Goal: Complete application form

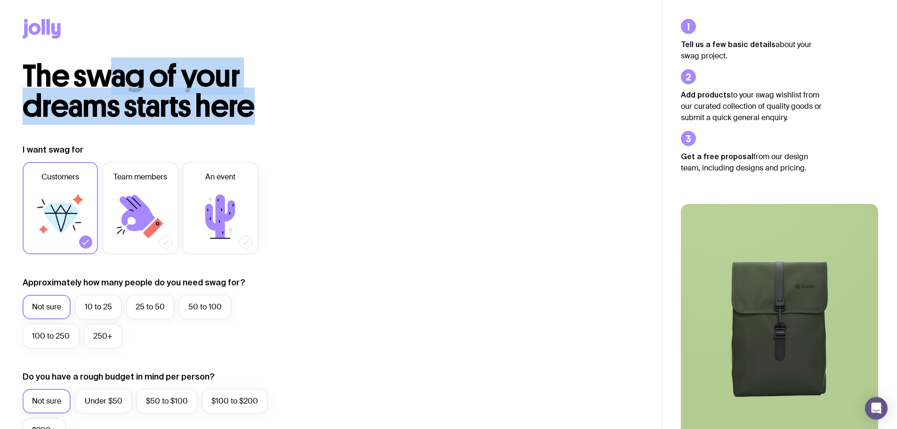
drag, startPoint x: 104, startPoint y: 84, endPoint x: 272, endPoint y: 106, distance: 169.6
click at [272, 106] on h2 "The swag of your dreams starts here" at bounding box center [181, 91] width 316 height 60
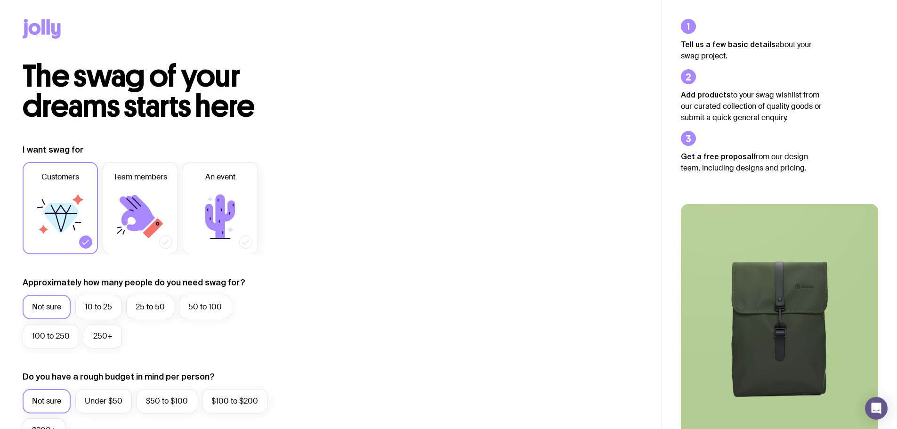
click at [291, 136] on div "The swag of your dreams starts here I want swag for Customers Team members An e…" at bounding box center [331, 421] width 662 height 720
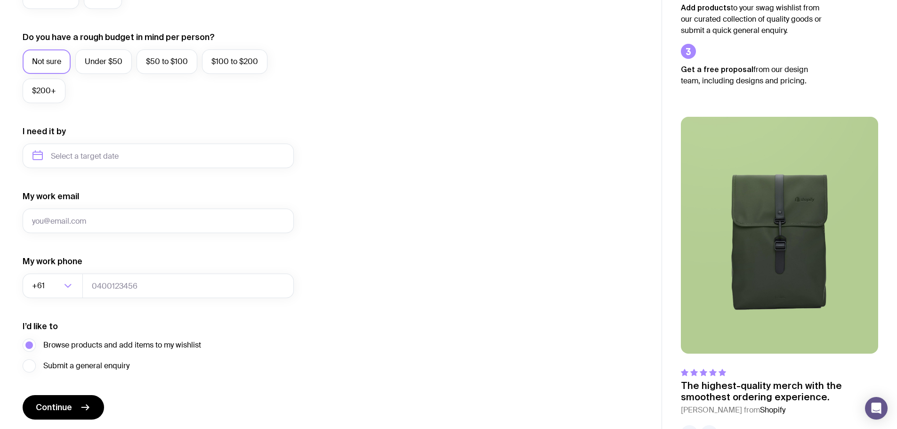
scroll to position [365, 0]
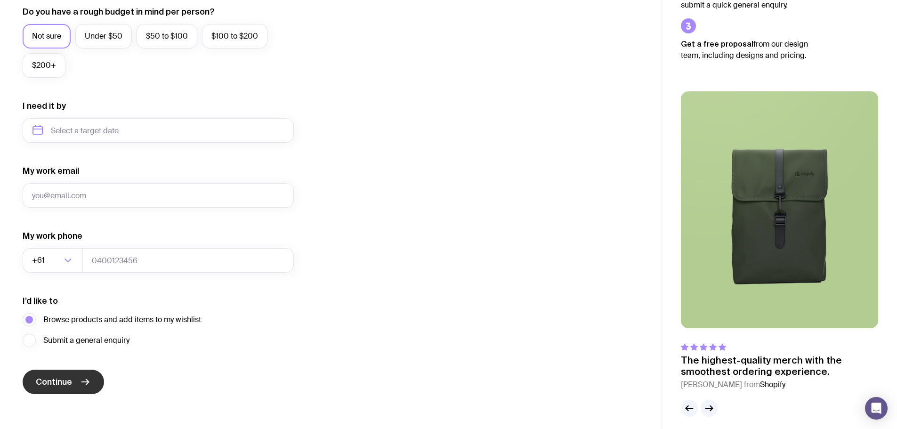
click at [78, 388] on button "Continue" at bounding box center [63, 382] width 81 height 24
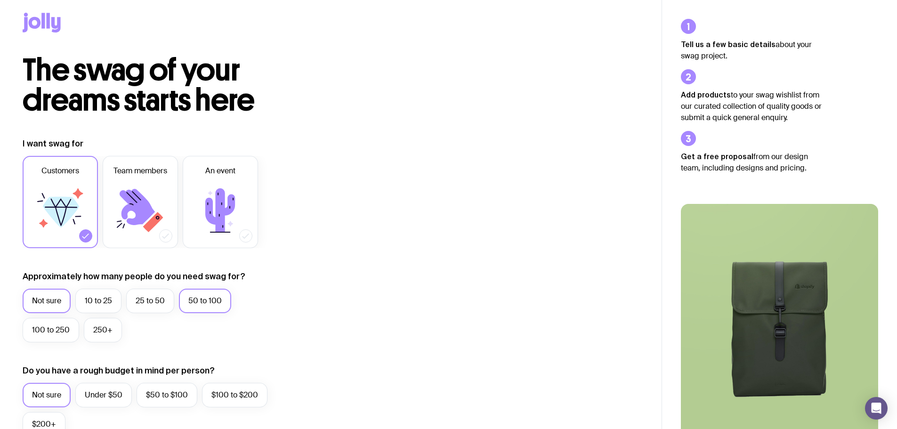
scroll to position [0, 0]
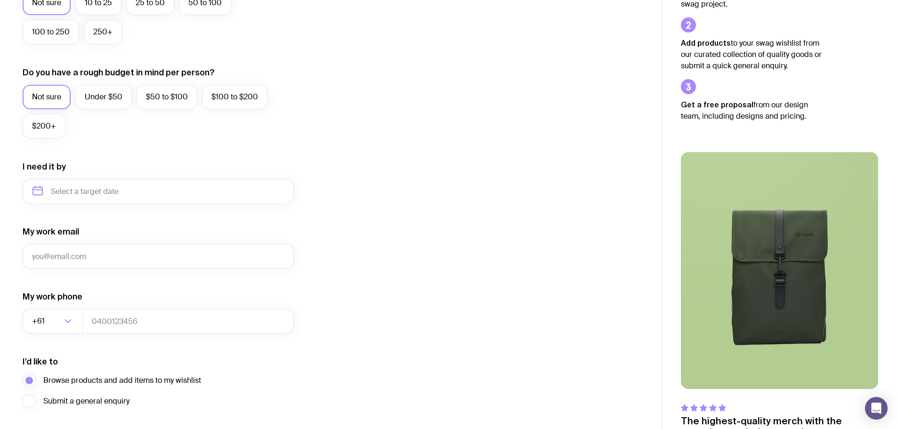
scroll to position [306, 0]
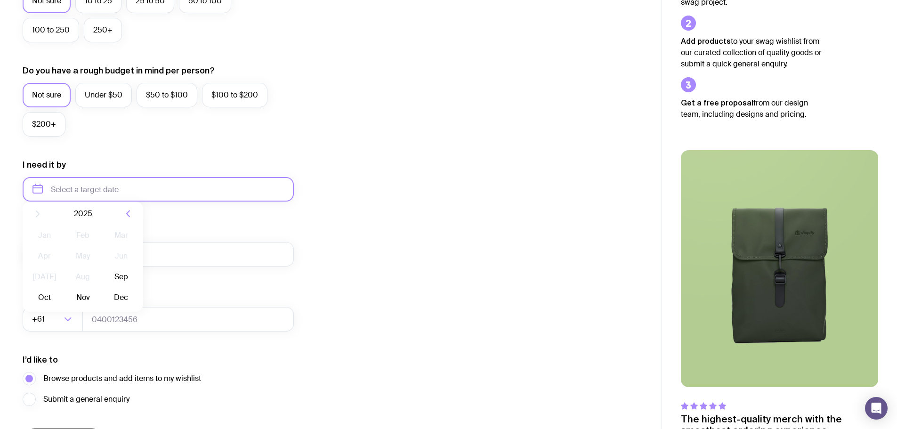
click at [109, 192] on input "text" at bounding box center [158, 189] width 271 height 24
click at [62, 296] on button "Sep" at bounding box center [44, 305] width 34 height 19
type input "[DATE]"
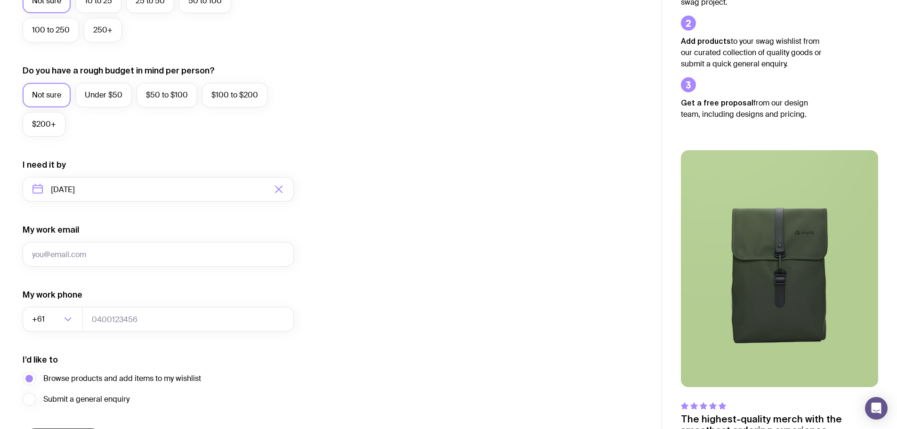
scroll to position [372, 0]
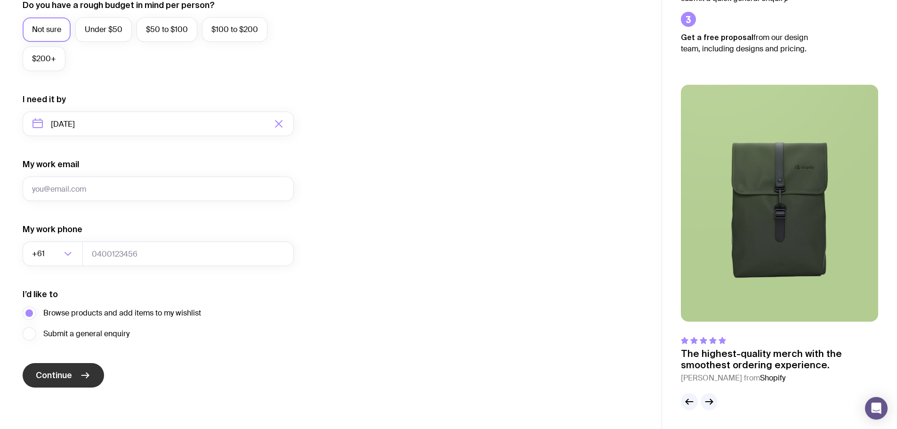
click at [68, 372] on span "Continue" at bounding box center [54, 375] width 36 height 11
click at [407, 292] on div "I want swag for Customers Team members An event Approximately how many people d…" at bounding box center [331, 80] width 616 height 615
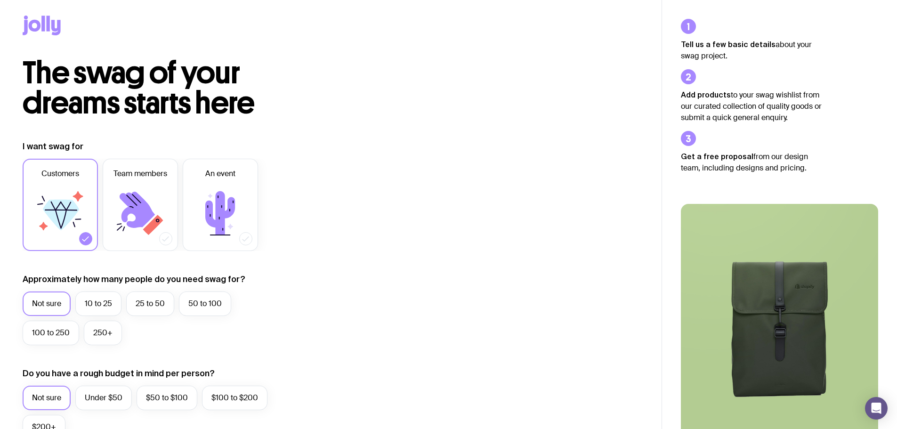
scroll to position [0, 0]
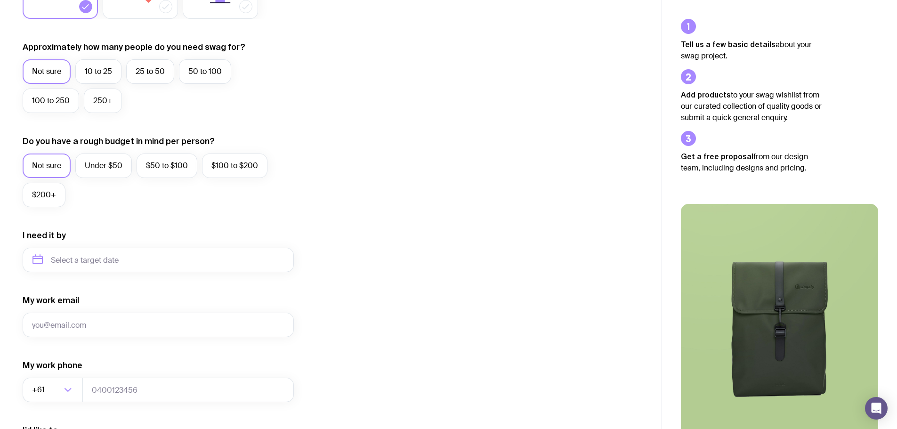
scroll to position [372, 0]
